Goal: Information Seeking & Learning: Learn about a topic

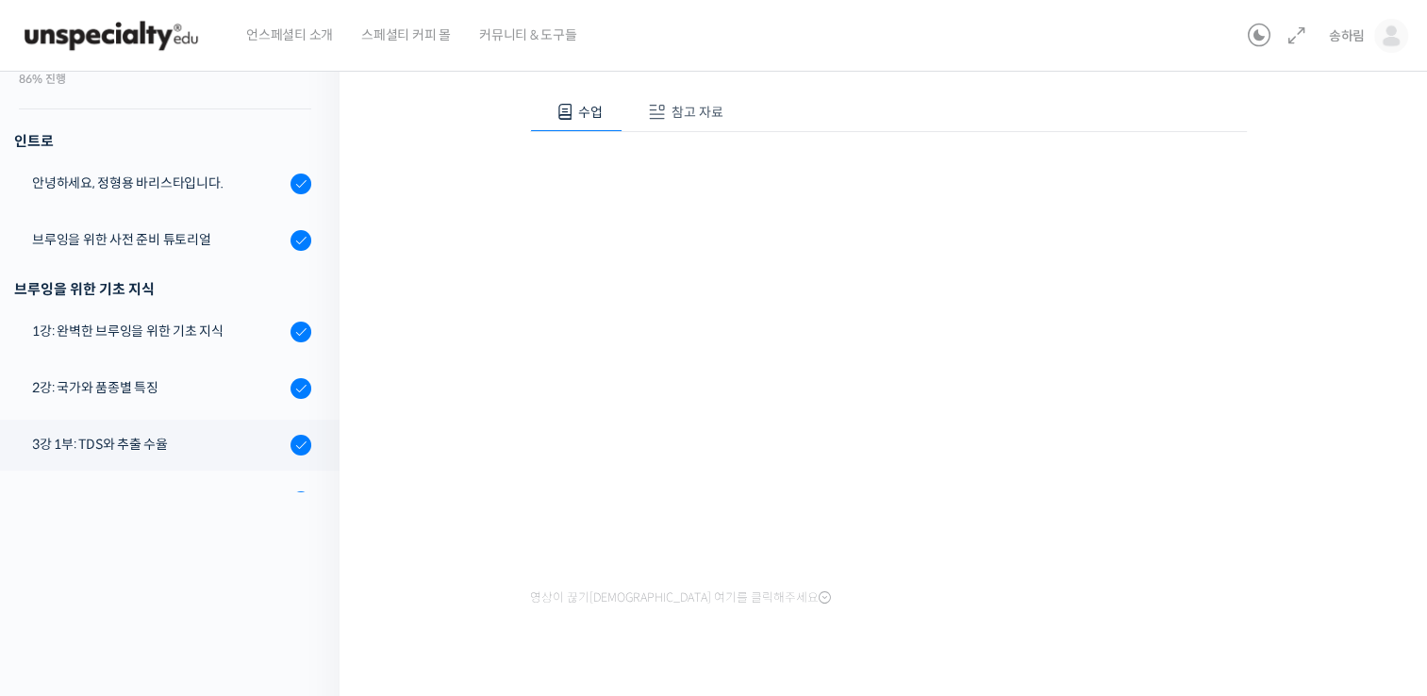
scroll to position [536, 0]
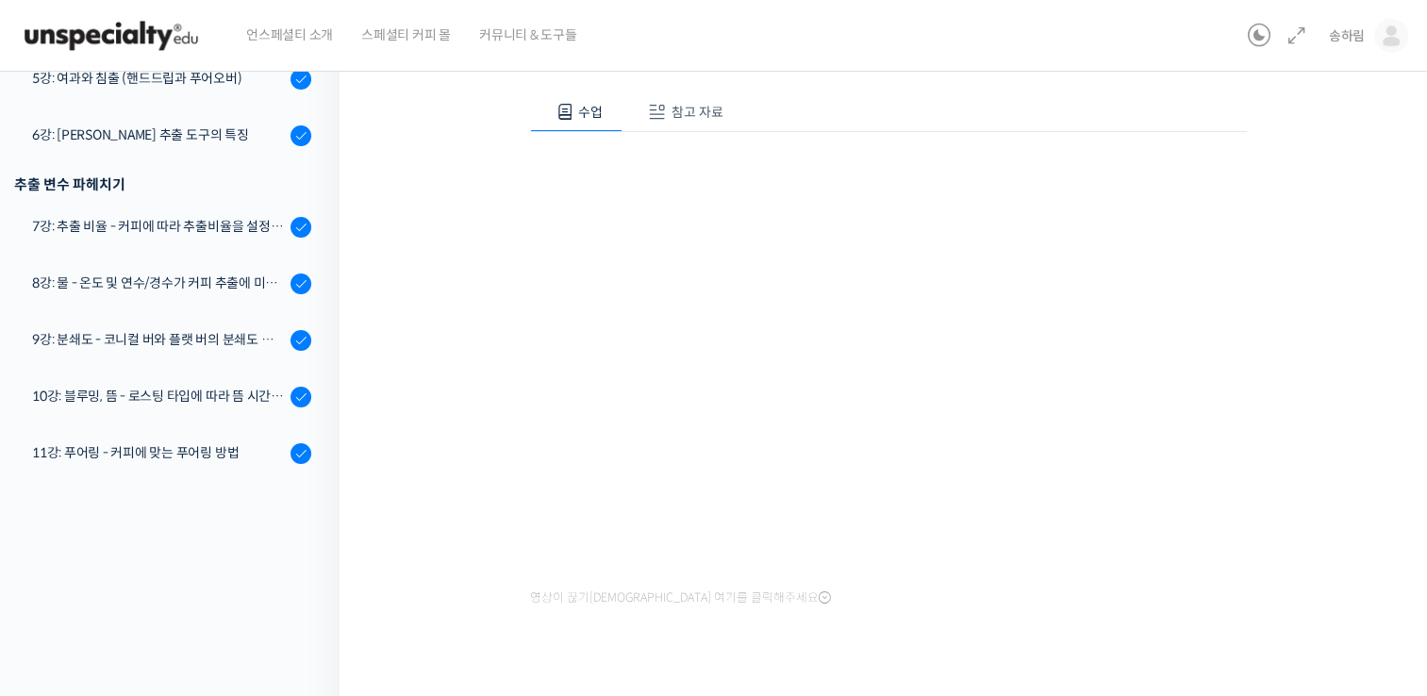
drag, startPoint x: 1302, startPoint y: 403, endPoint x: 1309, endPoint y: 390, distance: 13.9
click at [1302, 403] on div "기초부터 정확히, 브루잉 국가대표의 브루잉 AtoZ 클래스 3강 1부: TDS와 추출 수율 완료함 수업 5 / 23 완료함 ← 이전 다음 → …" at bounding box center [888, 297] width 908 height 802
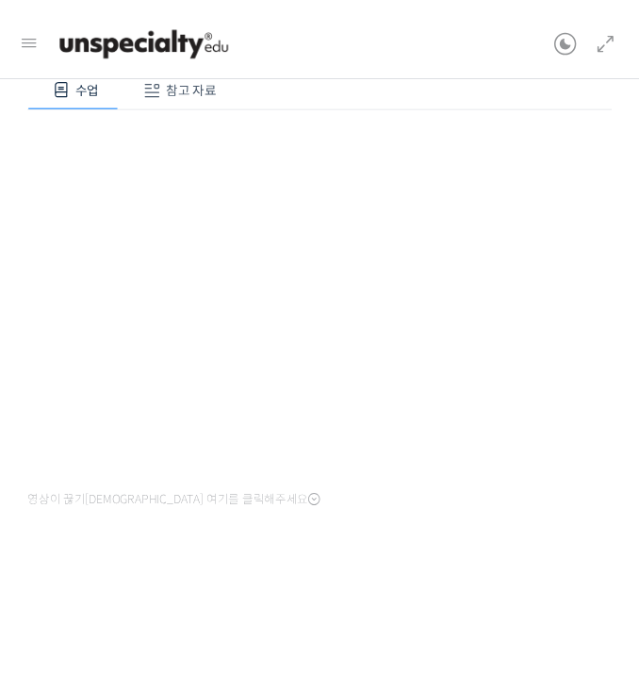
scroll to position [181, 0]
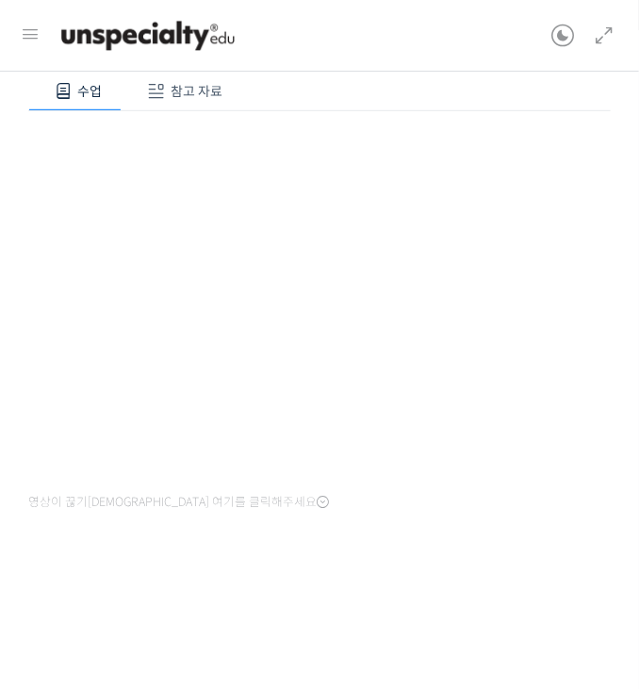
click at [558, 563] on div at bounding box center [319, 608] width 583 height 91
click at [525, 538] on div "수업 참고 자료 영상이 끊기[DEMOGRAPHIC_DATA]를 클릭해주세요 PPT 수업 자료 (클릭하시면 새 창에서 열립니다) 보충 교보재 (…" at bounding box center [319, 347] width 583 height 609
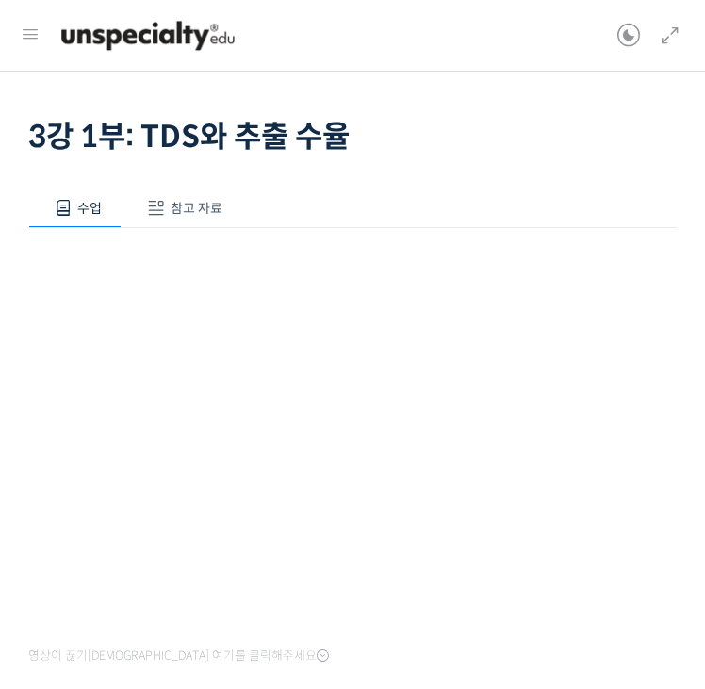
scroll to position [0, 0]
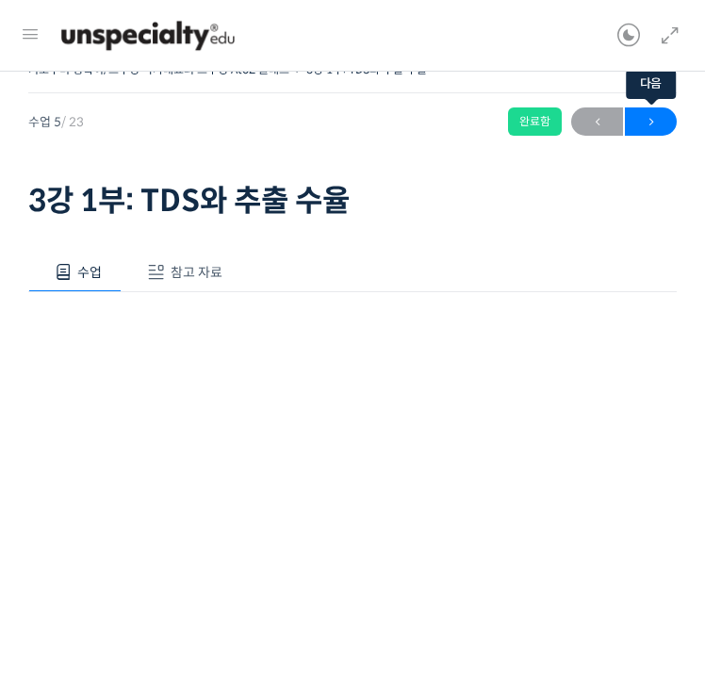
click at [654, 118] on span "→" at bounding box center [651, 121] width 52 height 25
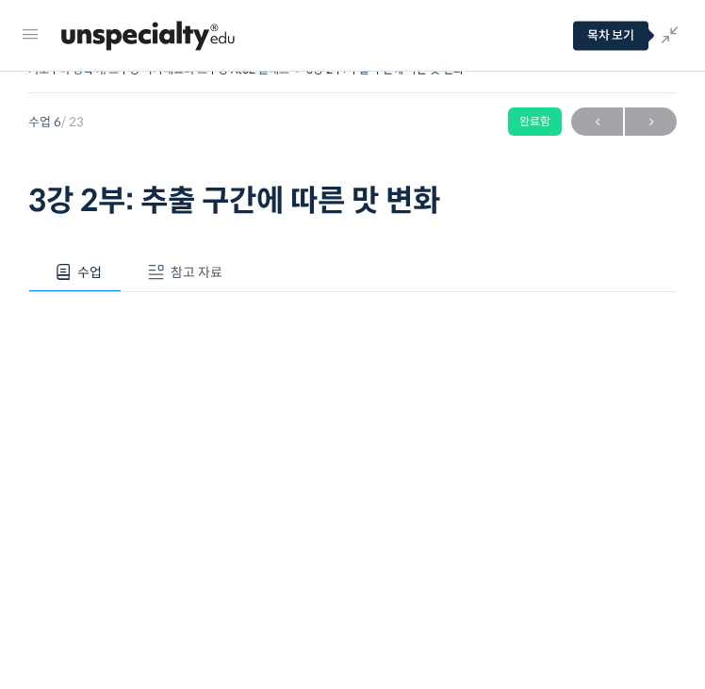
click at [614, 41] on div at bounding box center [329, 36] width 576 height 57
click at [646, 37] on link at bounding box center [634, 36] width 32 height 72
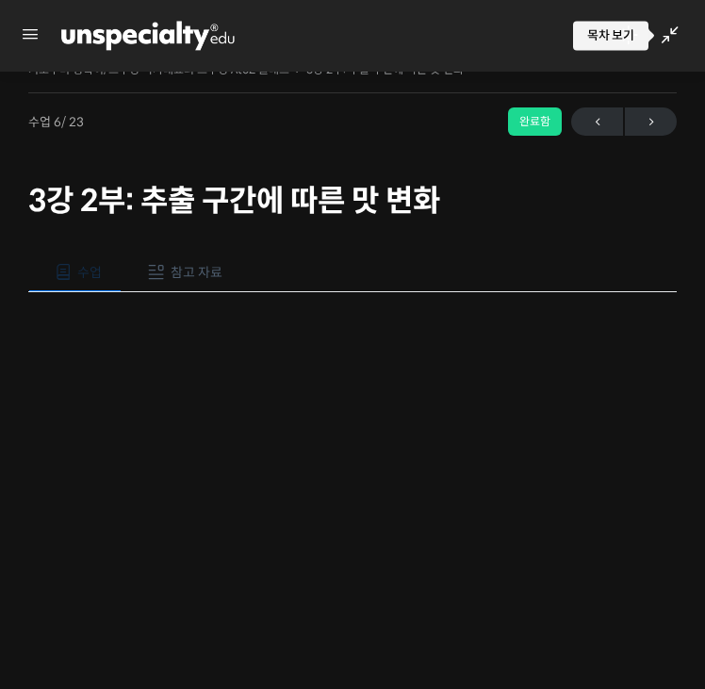
click at [646, 37] on link at bounding box center [634, 36] width 32 height 72
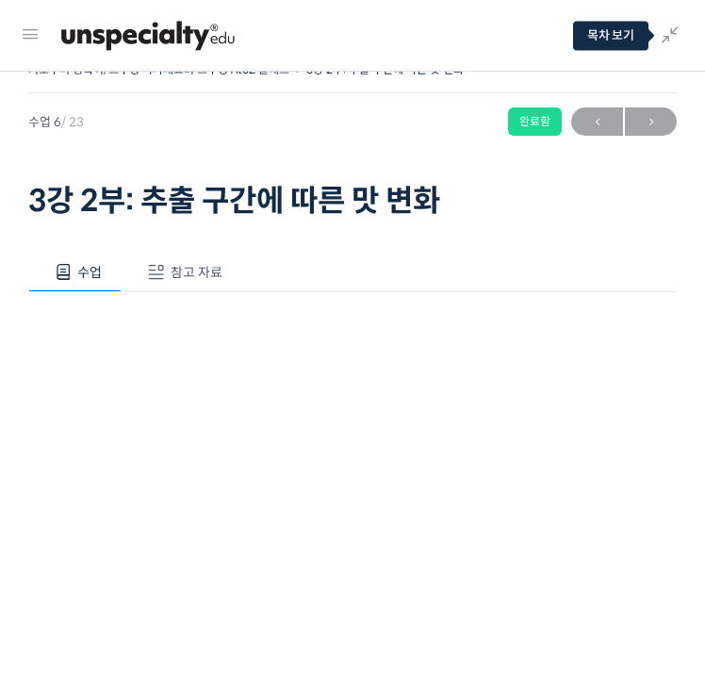
click at [646, 37] on link at bounding box center [634, 36] width 32 height 72
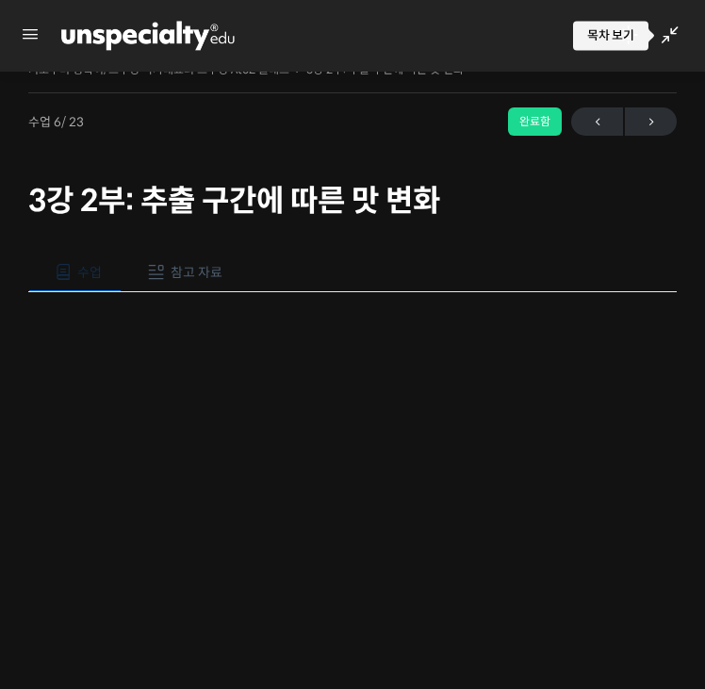
click at [615, 49] on div at bounding box center [329, 36] width 576 height 57
click at [626, 40] on icon at bounding box center [629, 36] width 23 height 23
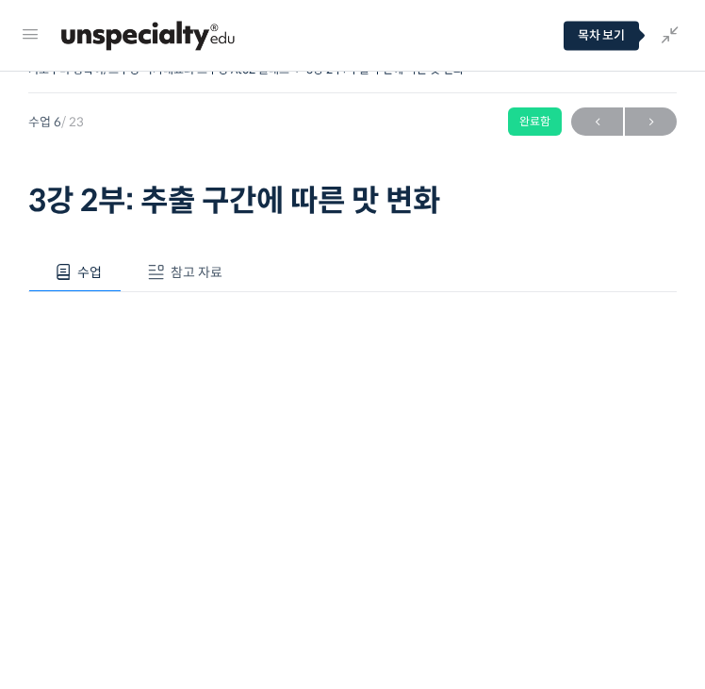
click at [679, 38] on icon at bounding box center [670, 36] width 23 height 23
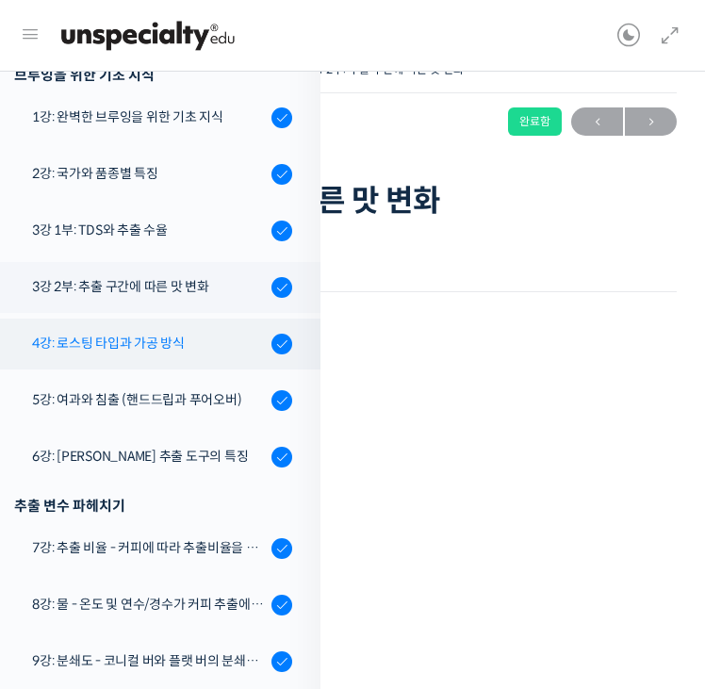
scroll to position [404, 0]
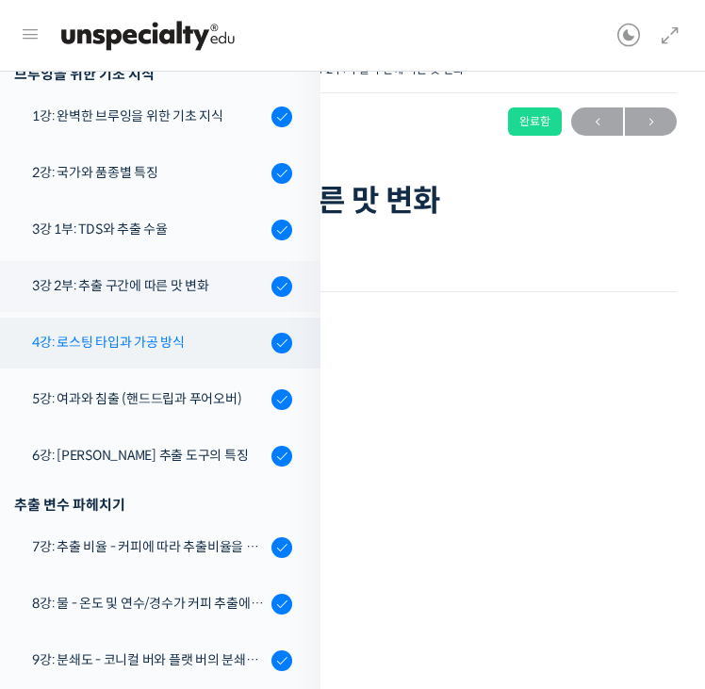
click at [189, 342] on div "4강: 로스팅 타입과 가공 방식" at bounding box center [149, 342] width 234 height 21
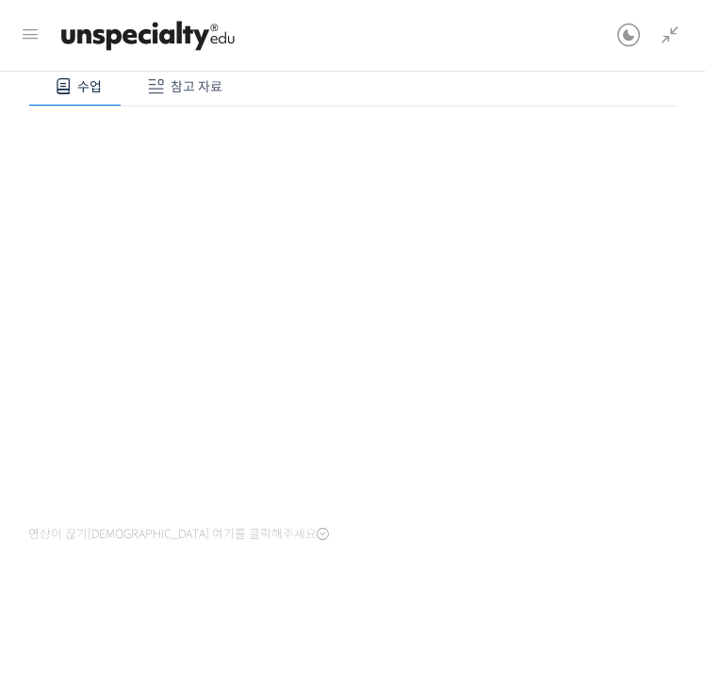
scroll to position [189, 0]
